Goal: Entertainment & Leisure: Consume media (video, audio)

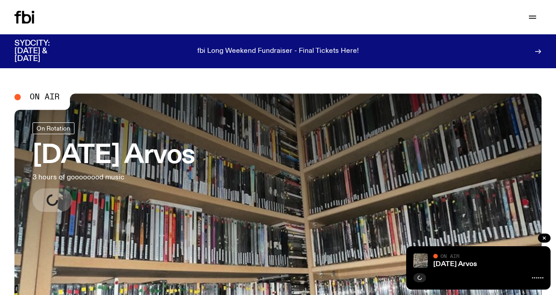
click at [195, 147] on h3 "Wednesday Arvos" at bounding box center [114, 155] width 163 height 25
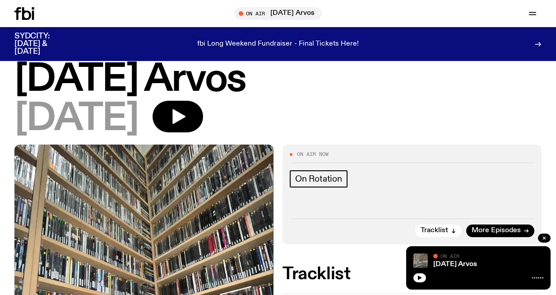
scroll to position [25, 0]
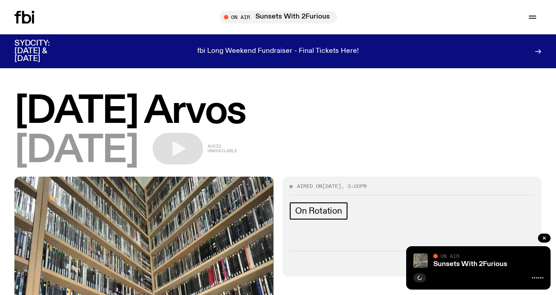
click at [33, 19] on icon at bounding box center [33, 18] width 2 height 9
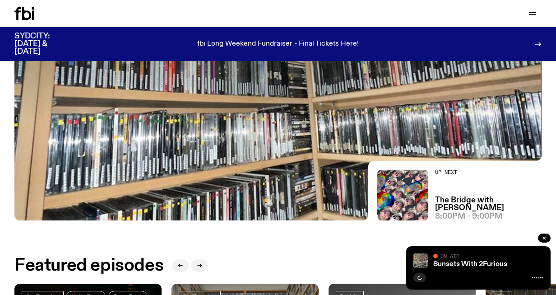
scroll to position [200, 0]
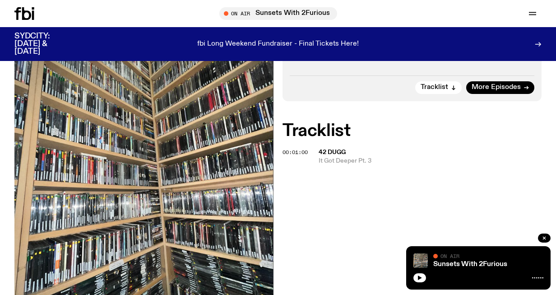
scroll to position [178, 0]
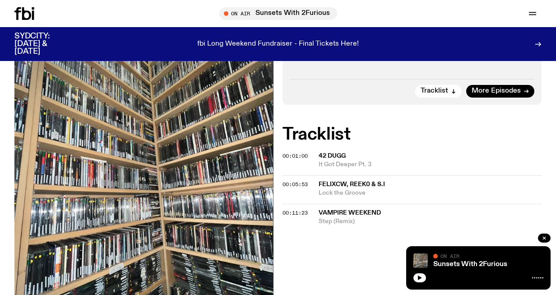
scroll to position [165, 0]
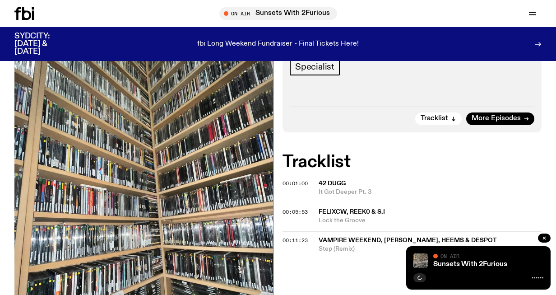
scroll to position [137, 0]
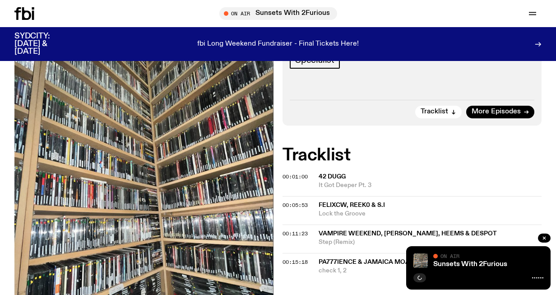
scroll to position [196, 0]
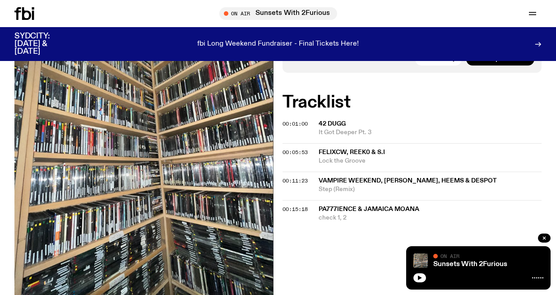
click at [382, 206] on span "pa777ience & Jamaica Moana" at bounding box center [369, 209] width 101 height 6
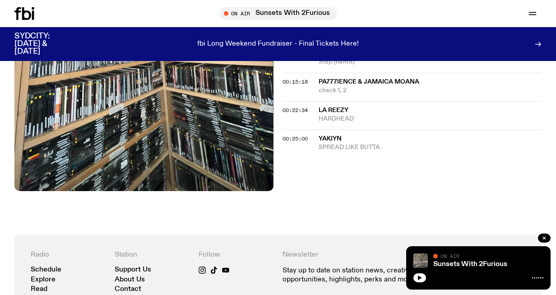
scroll to position [343, 0]
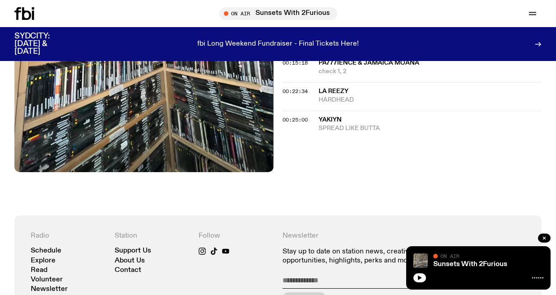
click at [337, 88] on span "La Reezy" at bounding box center [334, 91] width 30 height 6
click at [329, 120] on span "yakiyn" at bounding box center [330, 120] width 23 height 6
click at [332, 147] on span "Tahkoe & Station Hayds" at bounding box center [360, 148] width 83 height 6
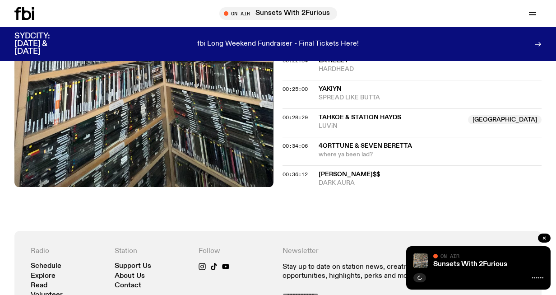
scroll to position [403, 0]
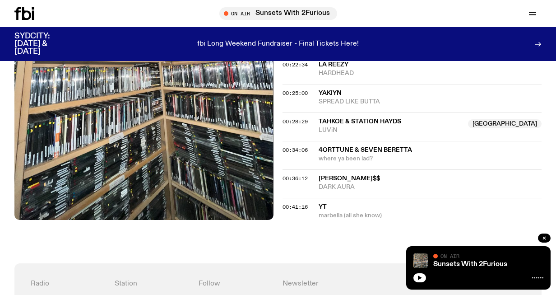
scroll to position [393, 0]
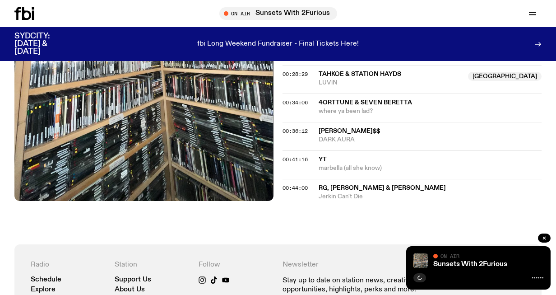
scroll to position [525, 0]
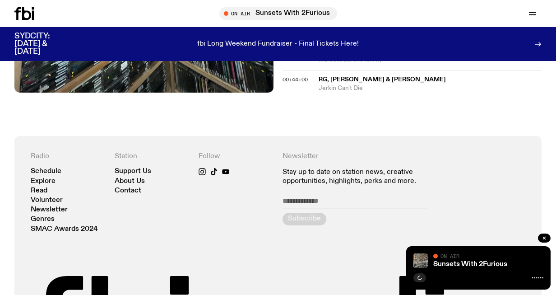
click at [326, 78] on span "RG, [PERSON_NAME] & [PERSON_NAME]" at bounding box center [382, 79] width 127 height 6
click at [349, 76] on span "RG, [PERSON_NAME] & [PERSON_NAME]" at bounding box center [382, 79] width 127 height 6
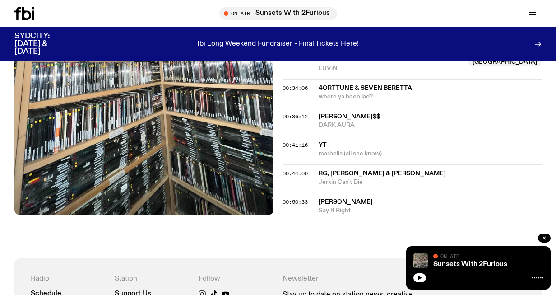
scroll to position [465, 0]
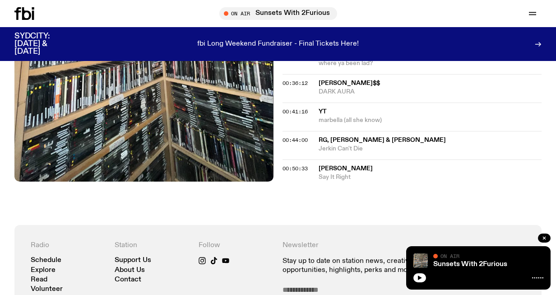
click at [360, 167] on span "[PERSON_NAME]" at bounding box center [346, 168] width 54 height 6
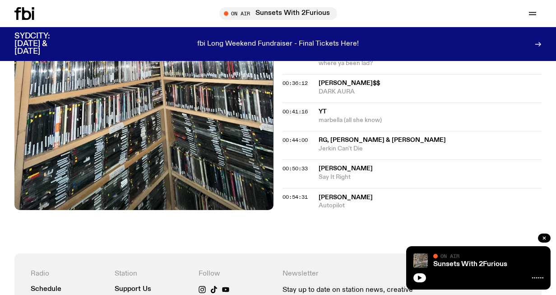
click at [339, 197] on span "[PERSON_NAME]" at bounding box center [346, 197] width 54 height 6
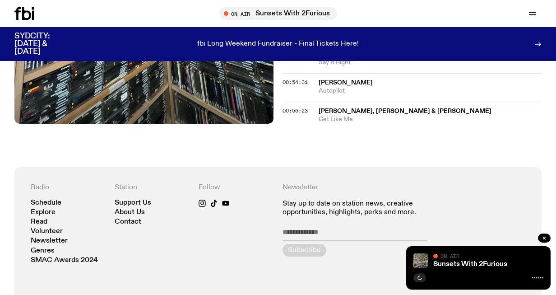
scroll to position [593, 0]
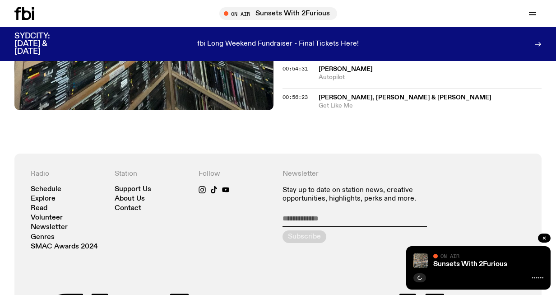
click at [354, 98] on span "[PERSON_NAME], [PERSON_NAME] & [PERSON_NAME]" at bounding box center [405, 97] width 173 height 6
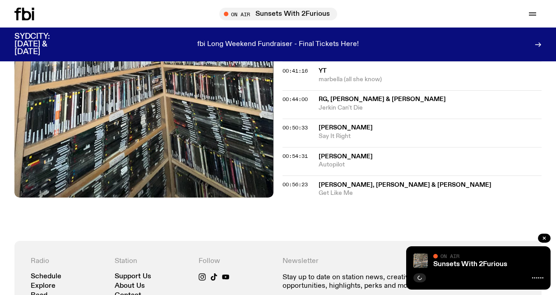
scroll to position [509, 0]
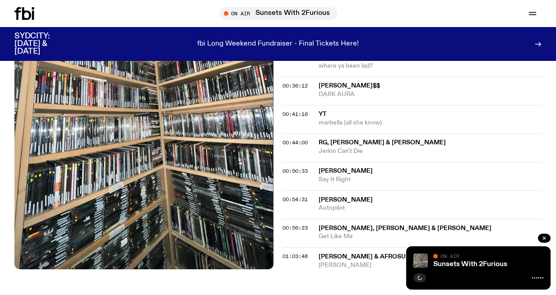
scroll to position [507, 0]
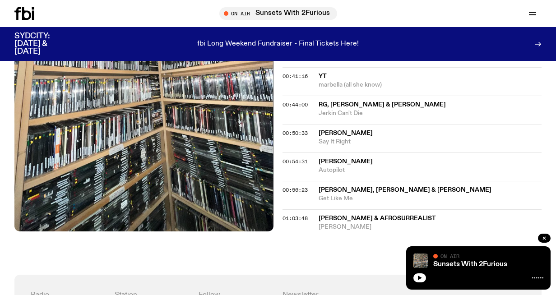
scroll to position [500, 0]
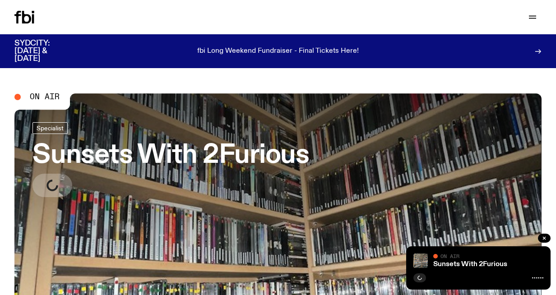
click at [148, 160] on h3 "Sunsets With 2Furious" at bounding box center [171, 155] width 277 height 25
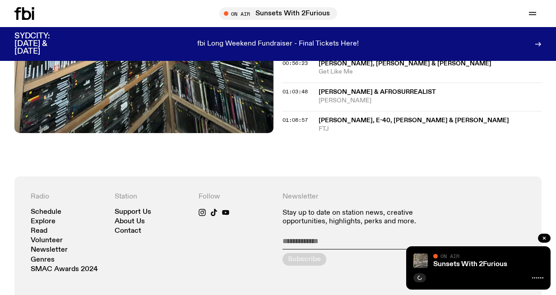
scroll to position [592, 0]
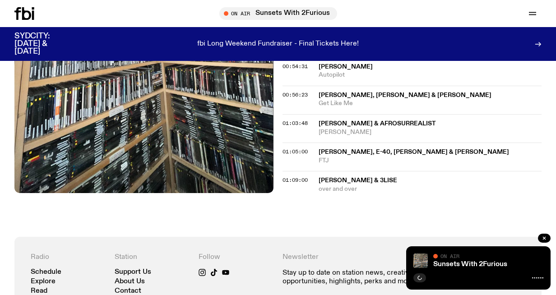
scroll to position [583, 0]
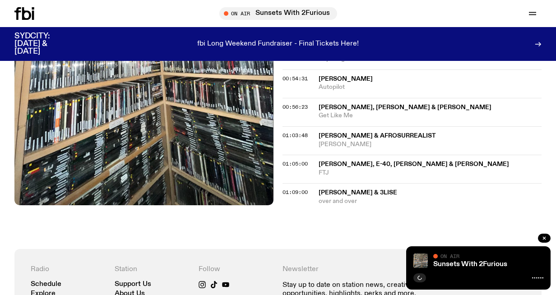
click at [346, 162] on span "[PERSON_NAME], E-40, [PERSON_NAME] & [PERSON_NAME]" at bounding box center [414, 164] width 191 height 6
click at [355, 161] on span "[PERSON_NAME], E-40, [PERSON_NAME] & [PERSON_NAME]" at bounding box center [414, 164] width 191 height 6
click at [342, 191] on span "[PERSON_NAME] & 3LISE" at bounding box center [358, 193] width 79 height 6
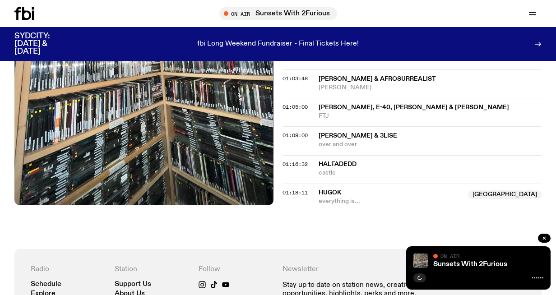
scroll to position [709, 0]
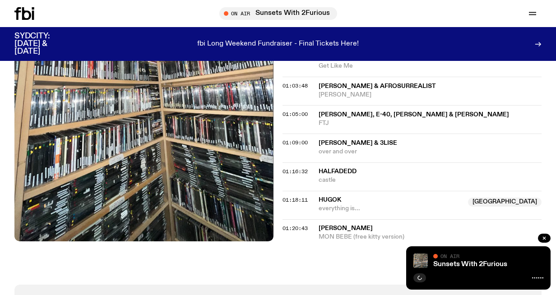
scroll to position [633, 0]
click at [331, 199] on span "HugoK" at bounding box center [330, 199] width 23 height 6
click at [337, 196] on span "HugoK" at bounding box center [330, 199] width 23 height 6
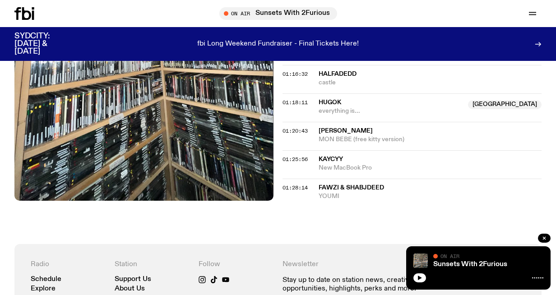
scroll to position [736, 0]
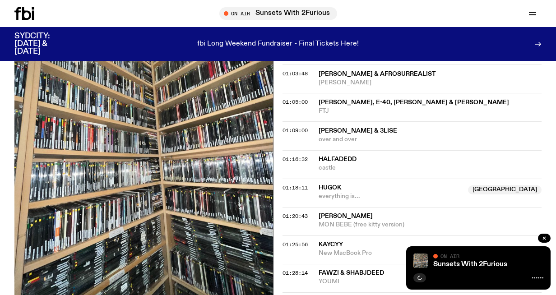
scroll to position [782, 0]
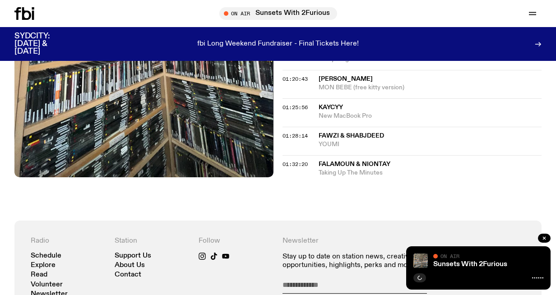
click at [329, 164] on span "Falamoun & Niontay" at bounding box center [355, 164] width 72 height 6
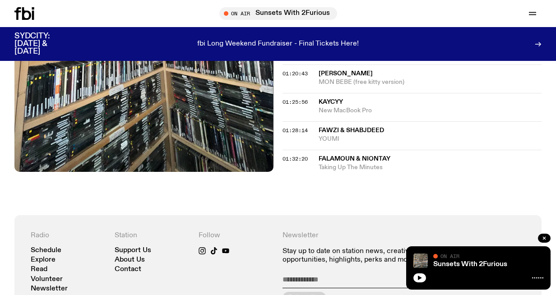
scroll to position [788, 0]
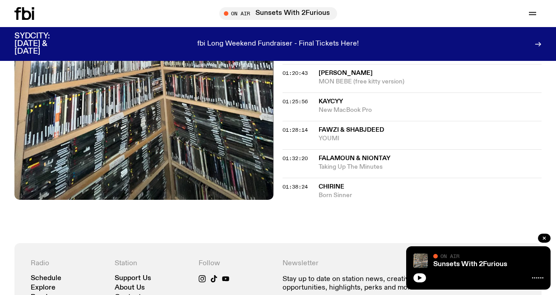
click at [335, 186] on span "Chirine" at bounding box center [332, 187] width 26 height 6
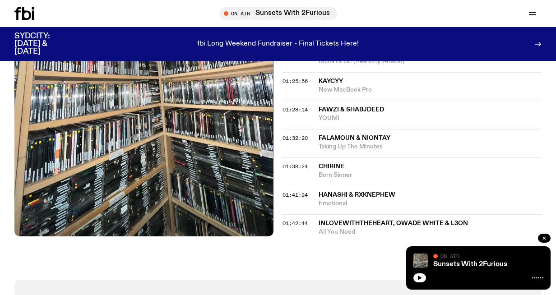
scroll to position [809, 0]
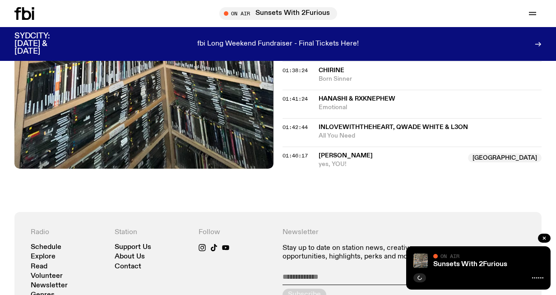
scroll to position [963, 0]
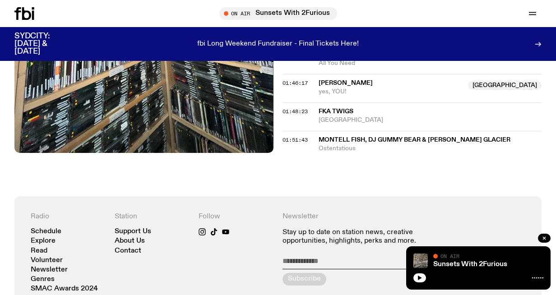
scroll to position [986, 0]
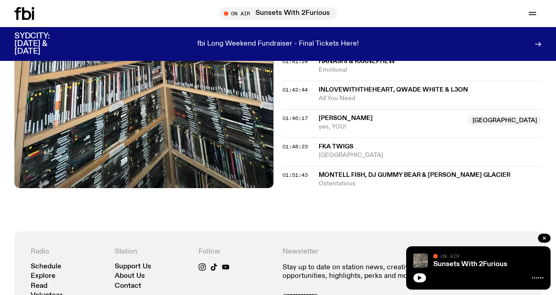
scroll to position [946, 0]
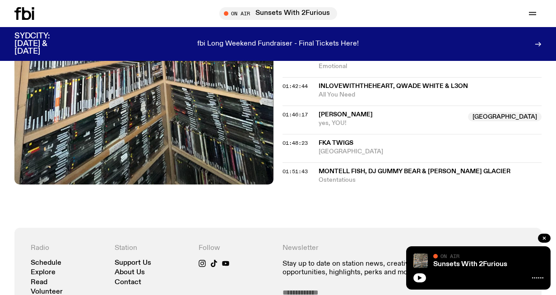
click at [340, 169] on span "Montell Fish, dj gummy bear & [PERSON_NAME] Glacier" at bounding box center [415, 171] width 192 height 6
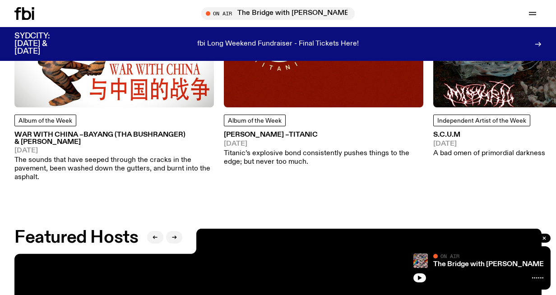
scroll to position [1166, 0]
